Goal: Navigation & Orientation: Go to known website

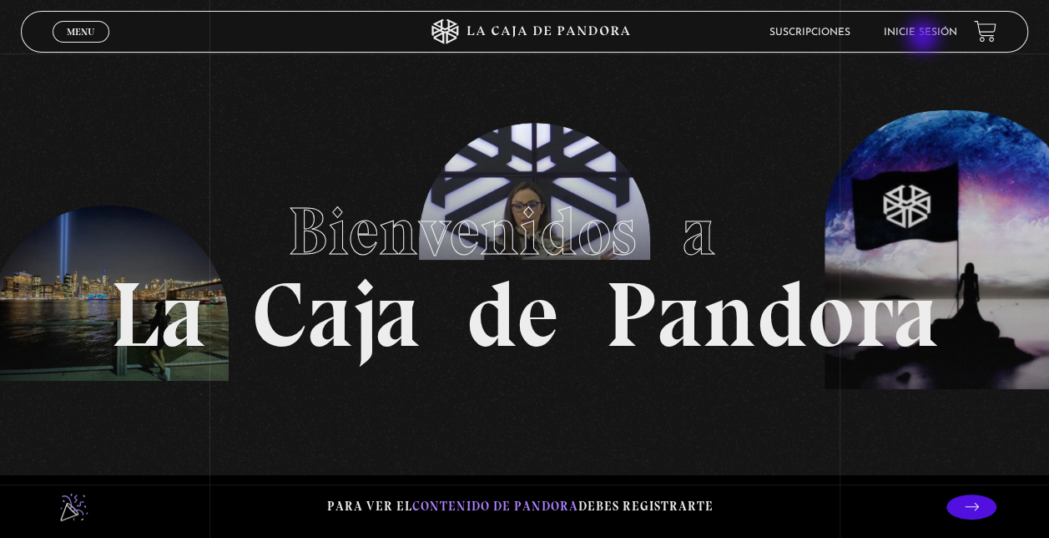
click at [925, 38] on li "Inicie sesión" at bounding box center [920, 32] width 73 height 26
click at [928, 30] on link "Inicie sesión" at bounding box center [920, 33] width 73 height 10
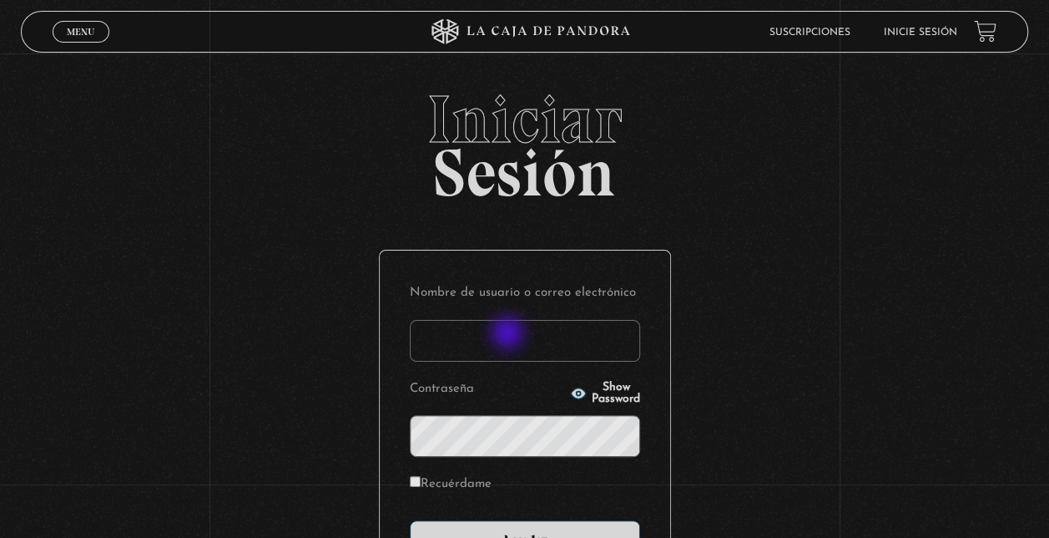
click at [510, 332] on input "Nombre de usuario o correo electrónico" at bounding box center [525, 341] width 230 height 42
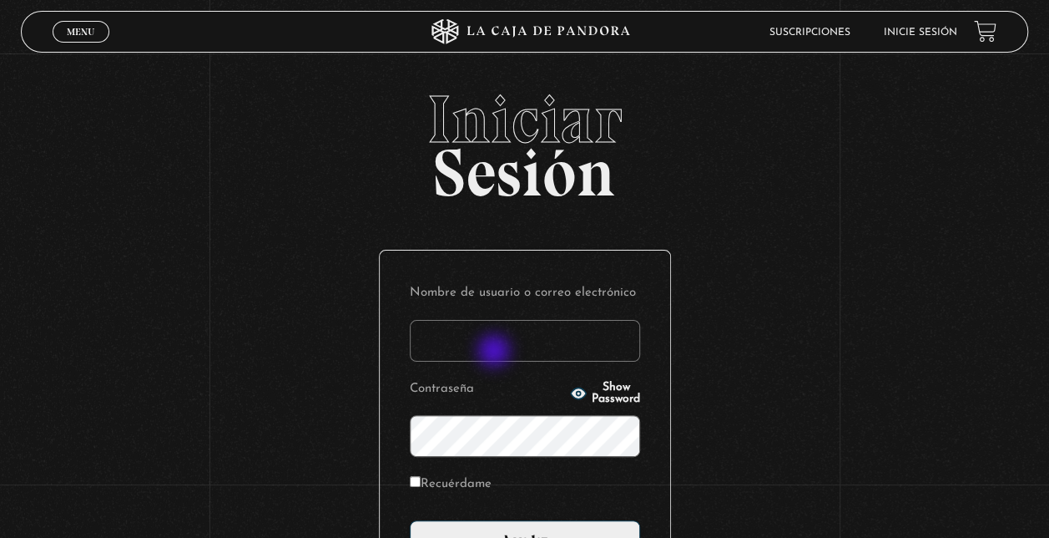
type input "jrubi73@gmail.com"
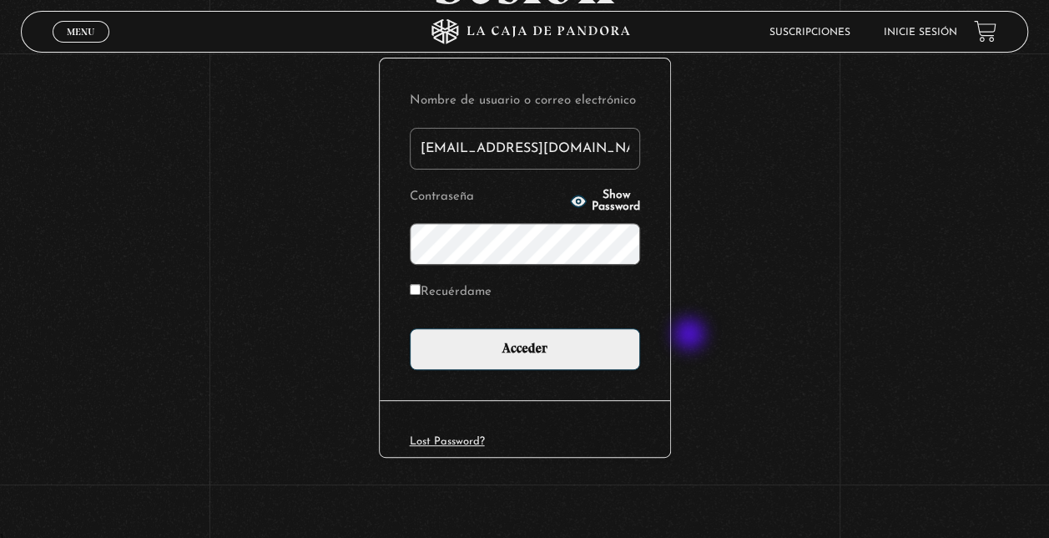
scroll to position [194, 0]
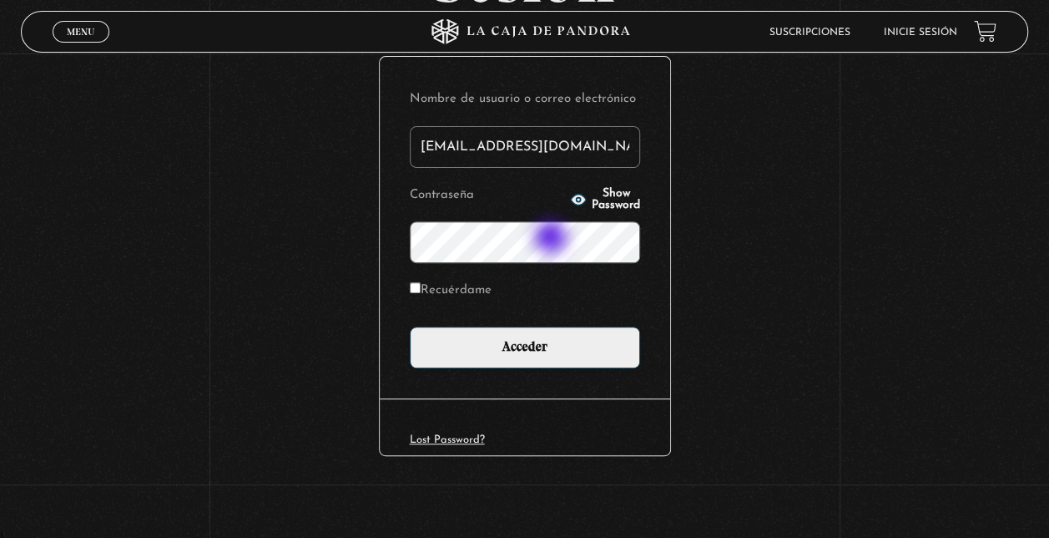
click at [410, 326] on input "Acceder" at bounding box center [525, 347] width 230 height 42
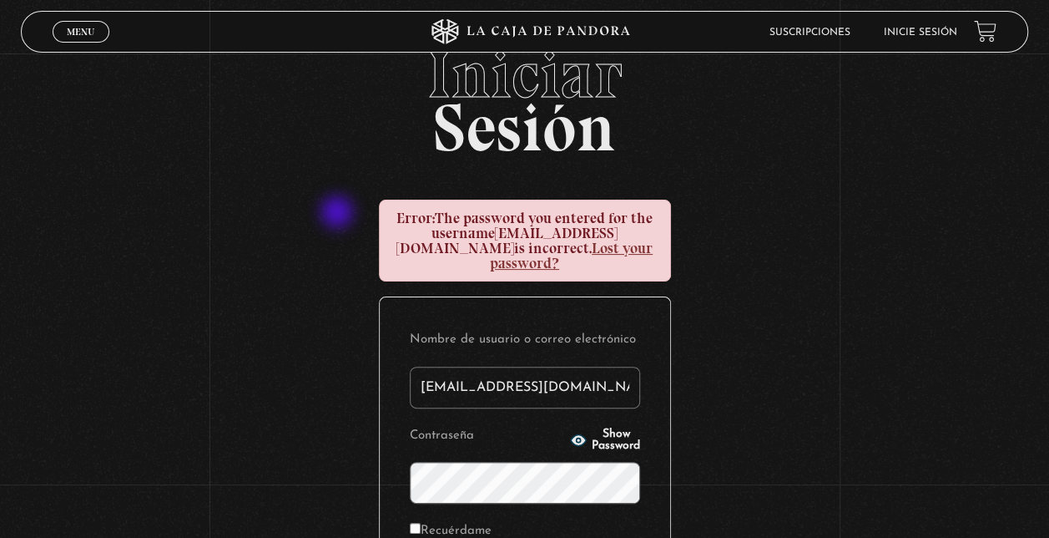
scroll to position [83, 0]
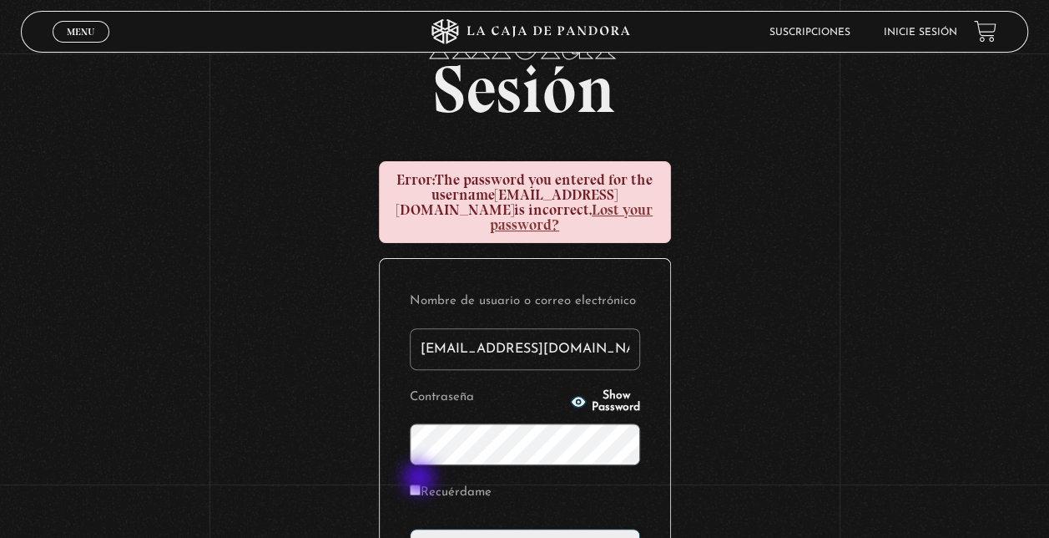
click at [419, 484] on input "Recuérdame" at bounding box center [415, 489] width 11 height 11
checkbox input "true"
click at [570, 393] on icon "button" at bounding box center [578, 401] width 17 height 17
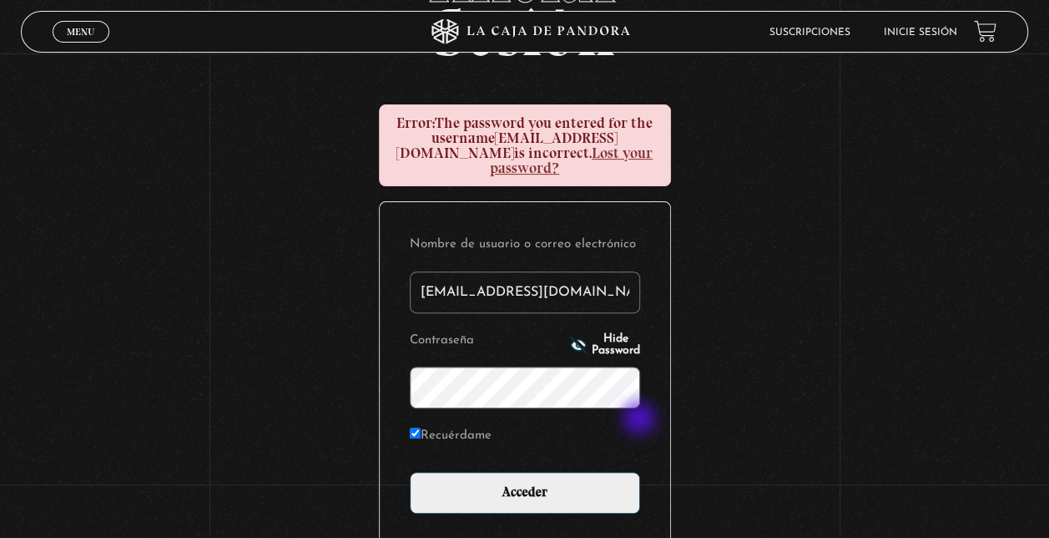
scroll to position [167, 0]
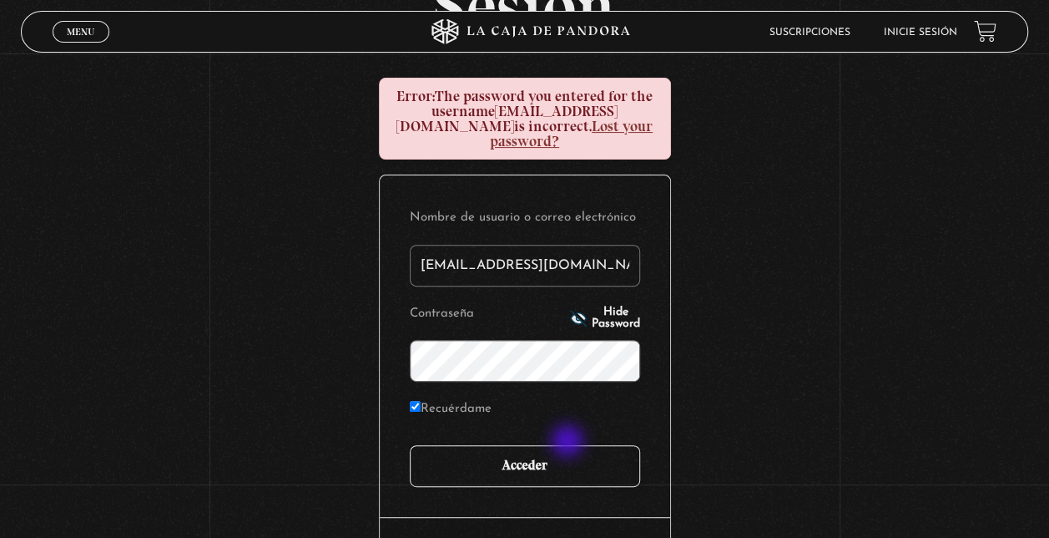
click at [569, 445] on input "Acceder" at bounding box center [525, 466] width 230 height 42
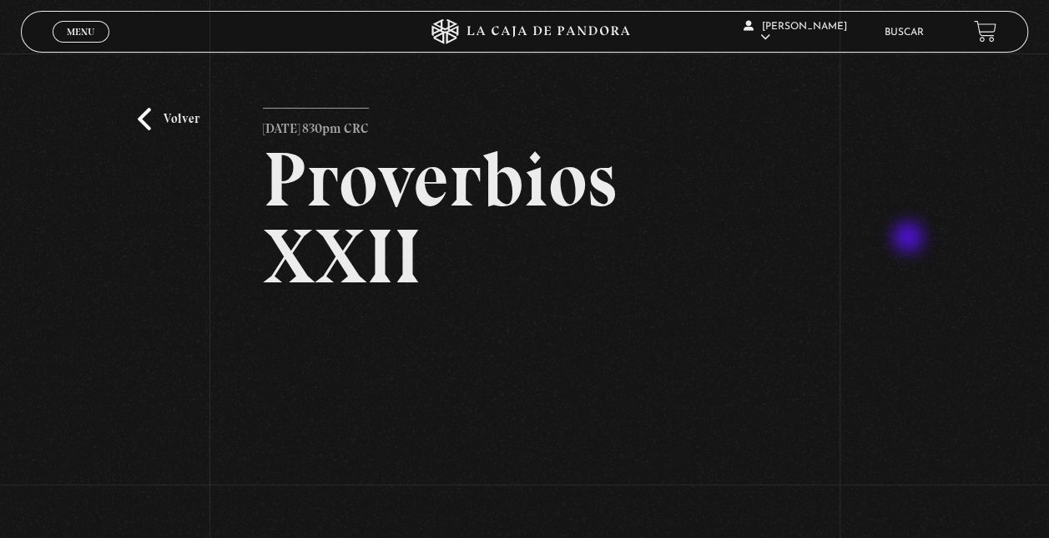
scroll to position [83, 0]
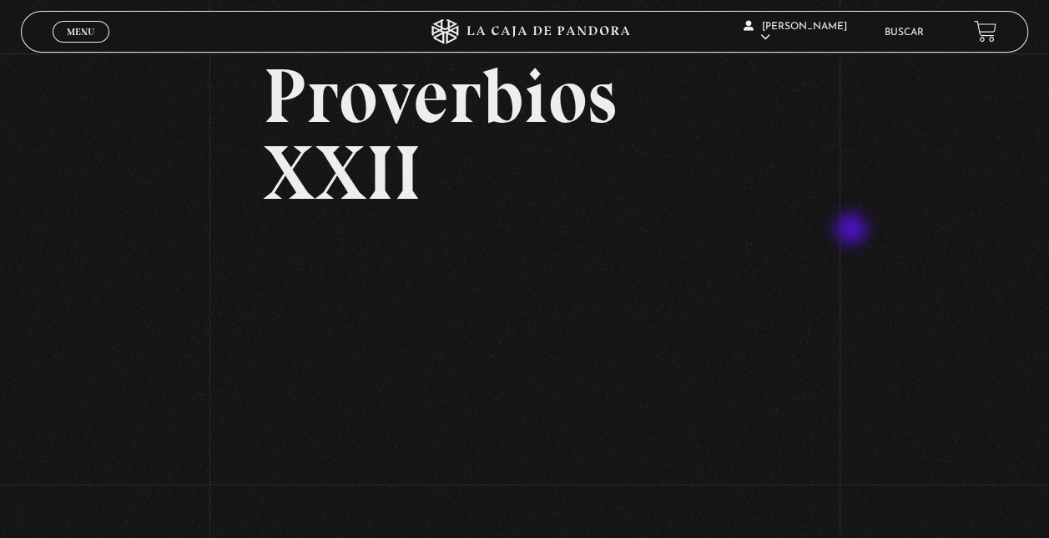
click at [853, 230] on div "Volver Julio 22 830pm CRC Proverbios XXII" at bounding box center [524, 267] width 1049 height 594
